Goal: Find specific page/section: Find specific page/section

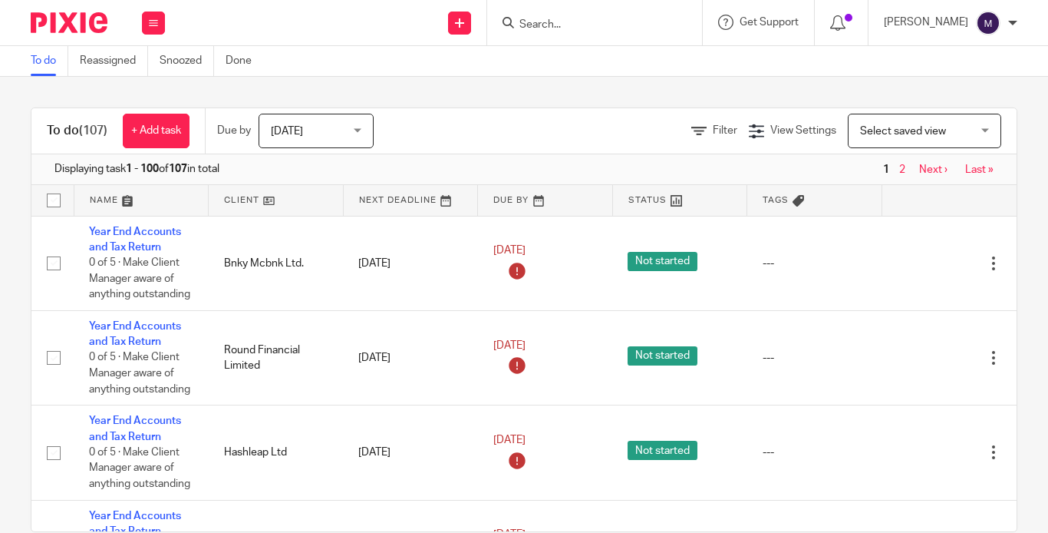
click at [557, 23] on input "Search" at bounding box center [587, 25] width 138 height 14
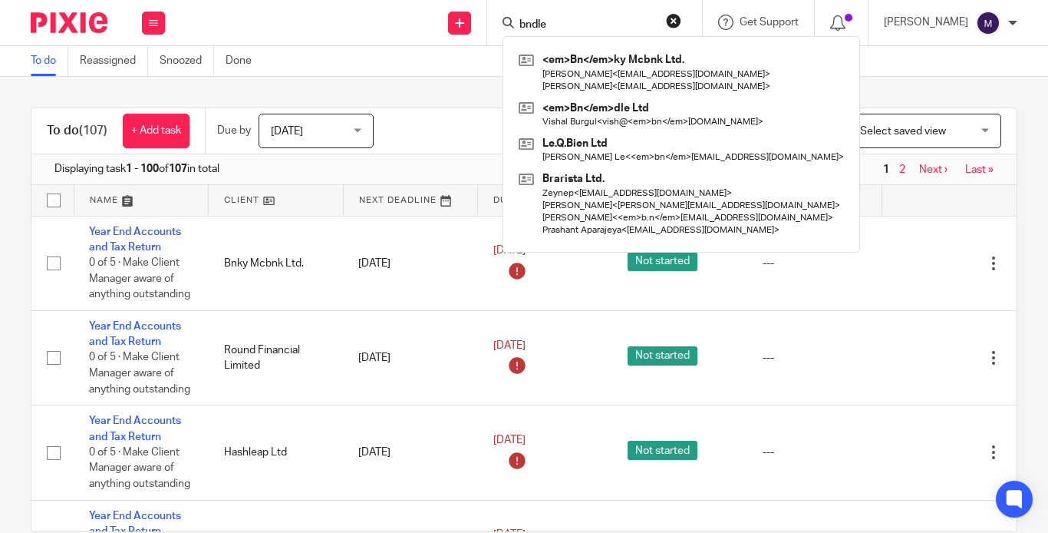
type input "bndle"
click button "submit" at bounding box center [0, 0] width 0 height 0
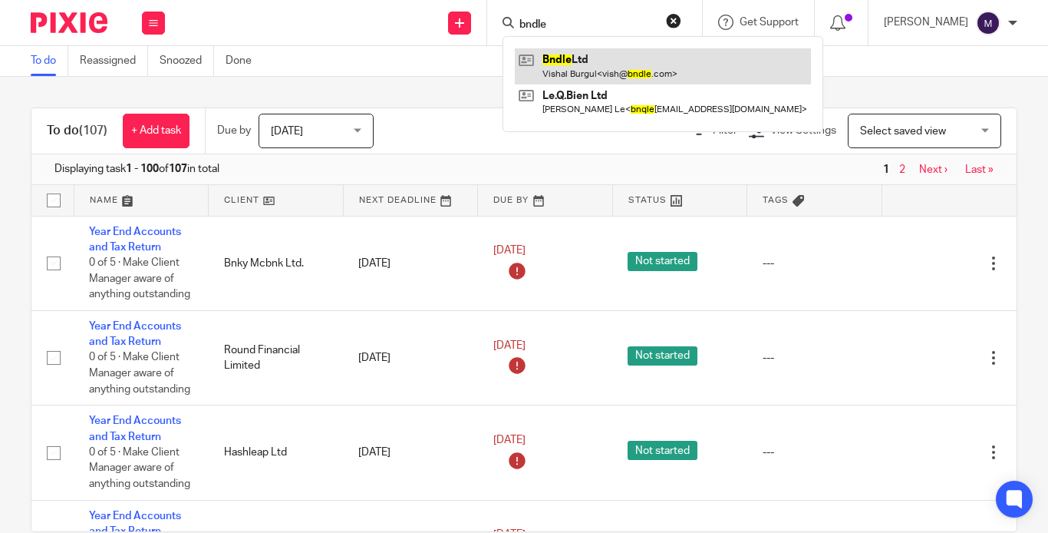
click at [591, 59] on link at bounding box center [663, 65] width 296 height 35
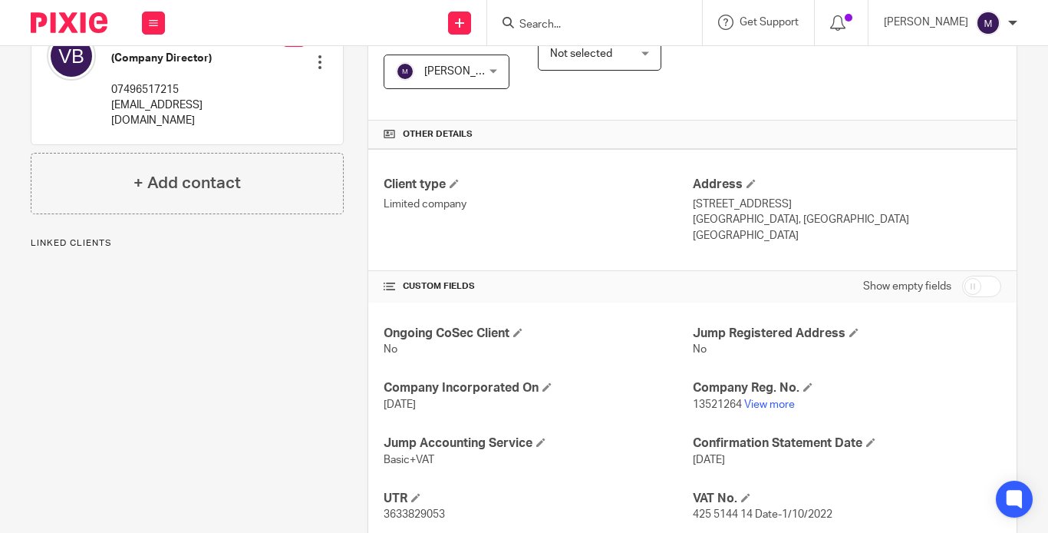
scroll to position [307, 0]
click at [744, 397] on link "View more" at bounding box center [769, 402] width 51 height 11
click at [1008, 0] on div "[PERSON_NAME] My profile Email integration Logout" at bounding box center [951, 22] width 164 height 45
